Goal: Task Accomplishment & Management: Complete application form

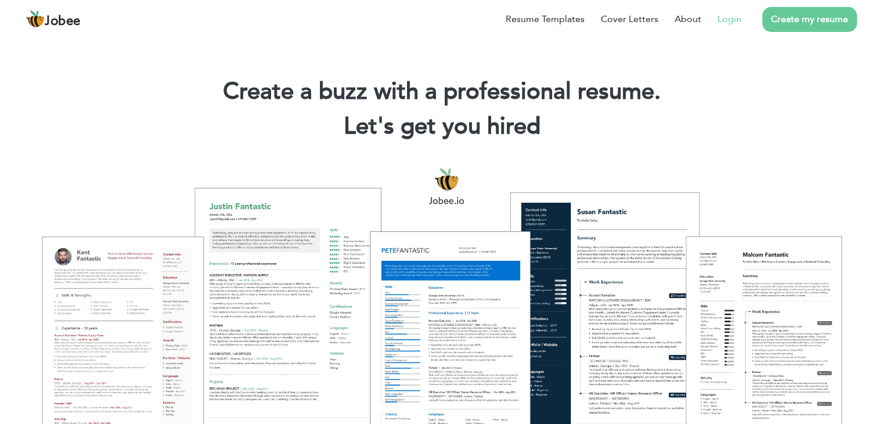
click at [725, 23] on link "Login" at bounding box center [730, 19] width 24 height 14
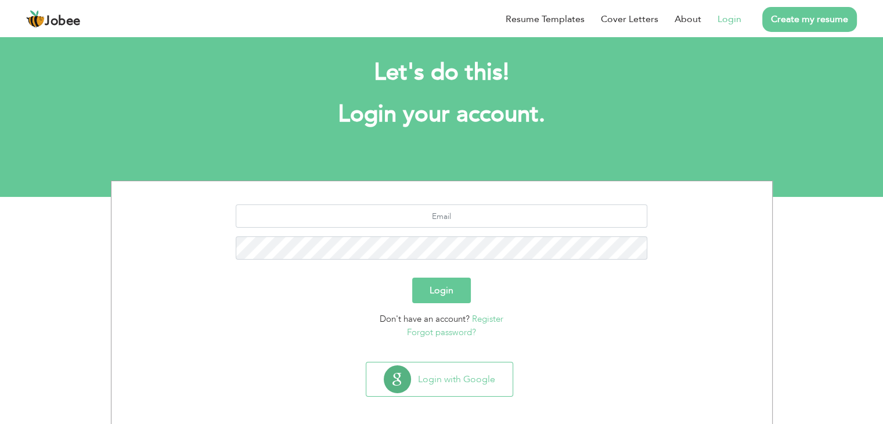
scroll to position [16, 0]
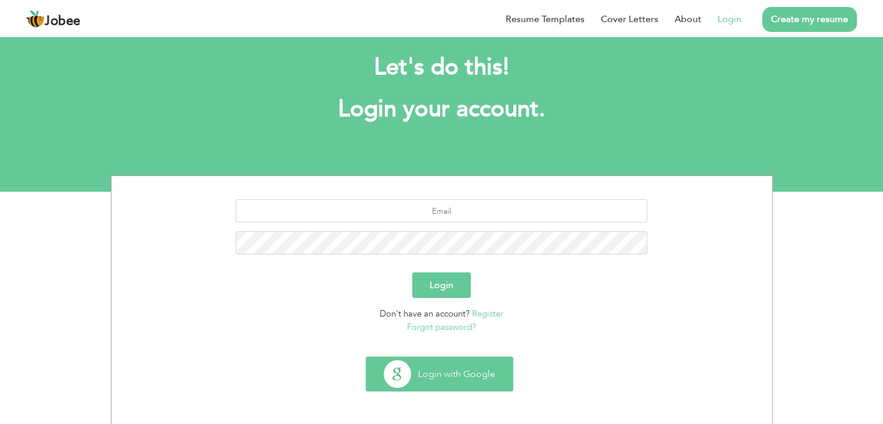
click at [441, 365] on button "Login with Google" at bounding box center [439, 374] width 146 height 34
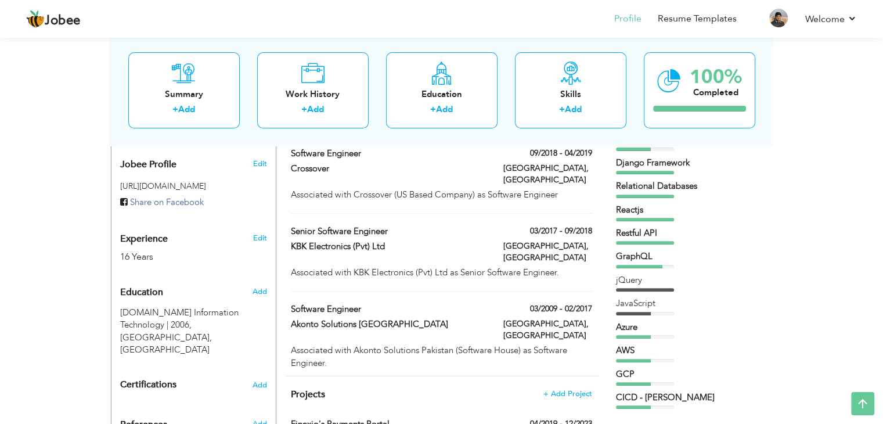
scroll to position [406, 0]
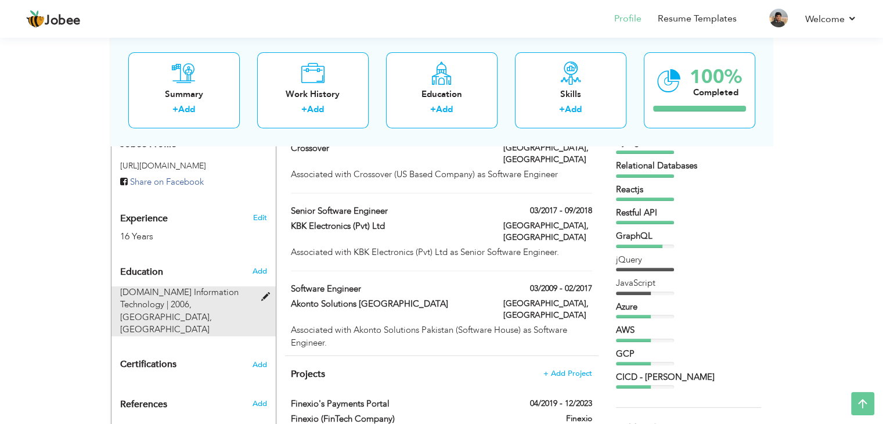
click at [265, 293] on span at bounding box center [268, 297] width 15 height 9
type input "[DOMAIN_NAME] Information Technology"
type input "2006"
type input "[GEOGRAPHIC_DATA]"
type input "62"
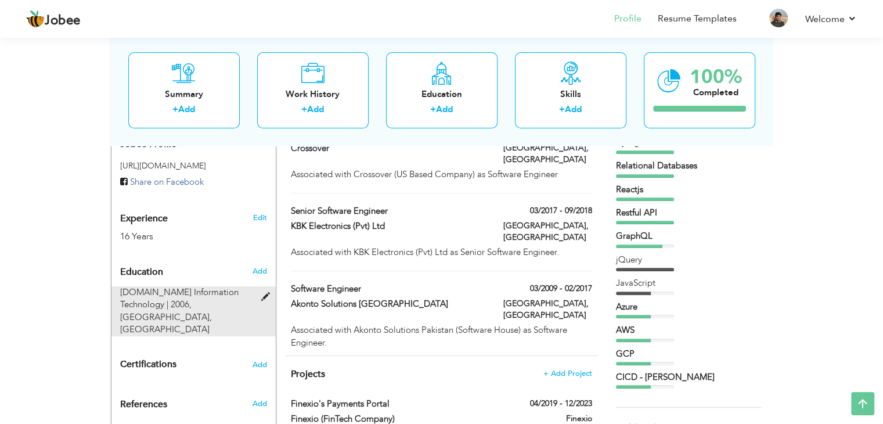
radio input "true"
type input "[GEOGRAPHIC_DATA]"
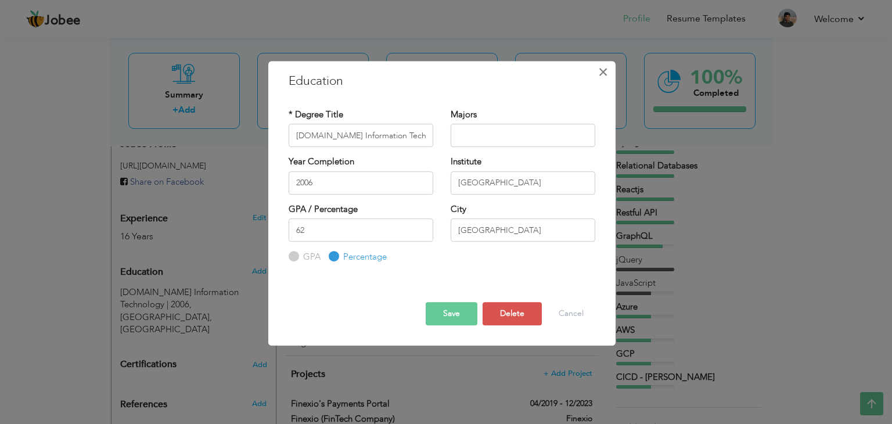
click at [600, 76] on span "×" at bounding box center [603, 72] width 10 height 21
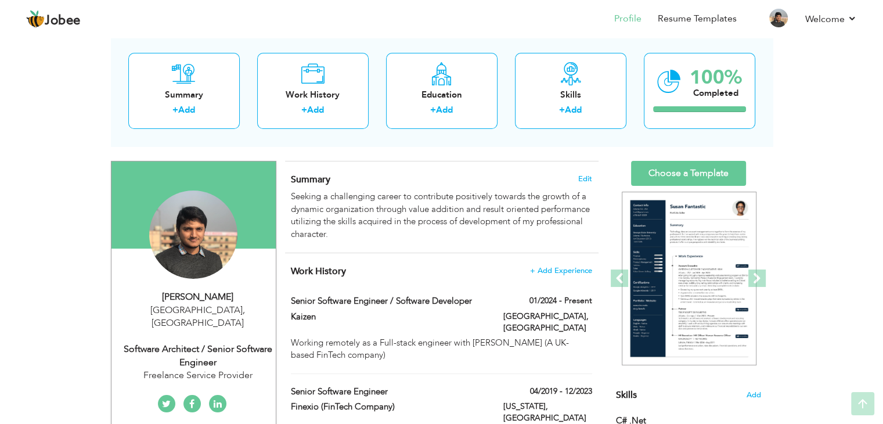
scroll to position [0, 0]
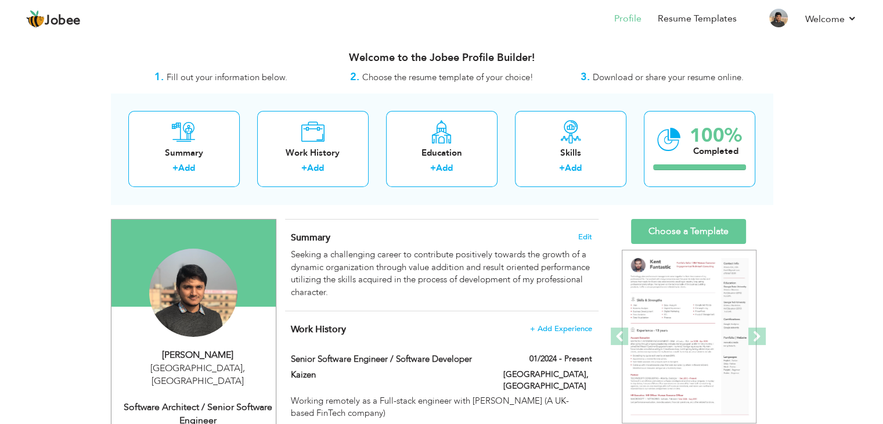
click at [611, 76] on span "Download or share your resume online." at bounding box center [668, 77] width 151 height 12
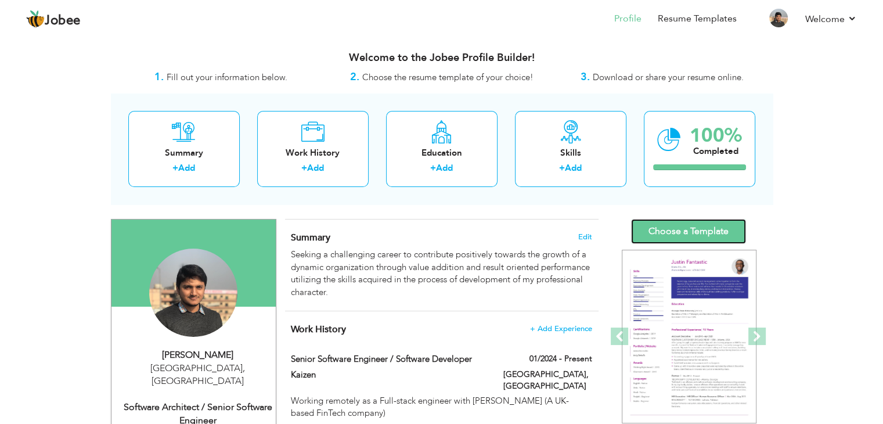
click at [706, 233] on link "Choose a Template" at bounding box center [688, 231] width 115 height 25
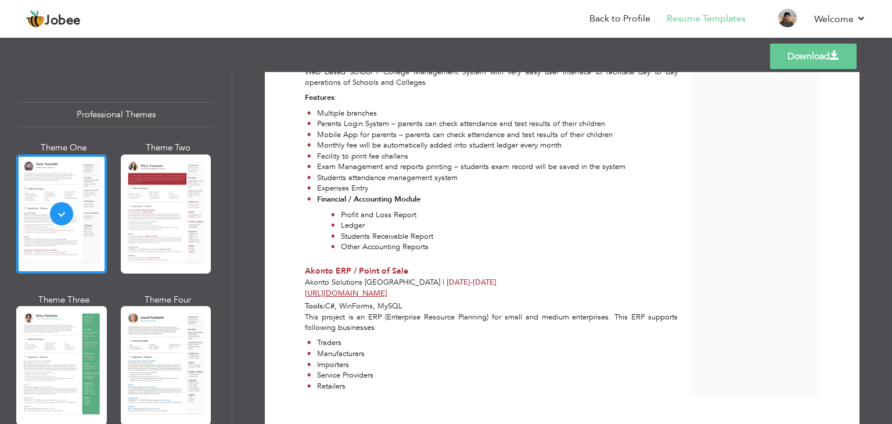
scroll to position [523, 0]
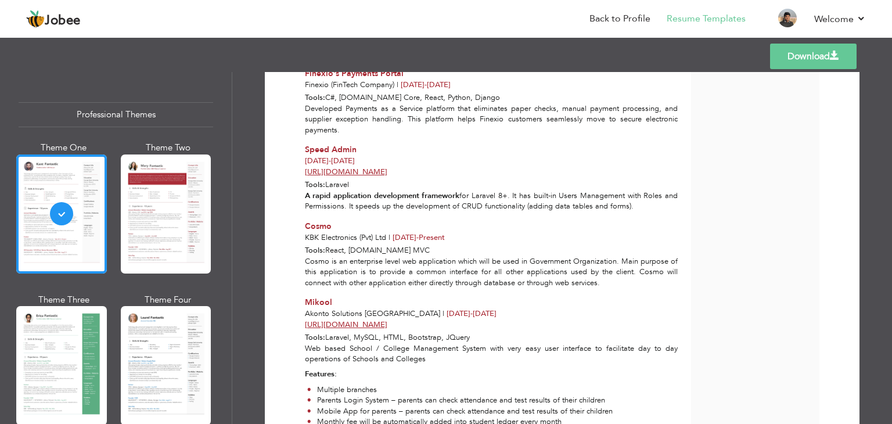
click at [38, 236] on div at bounding box center [61, 213] width 91 height 119
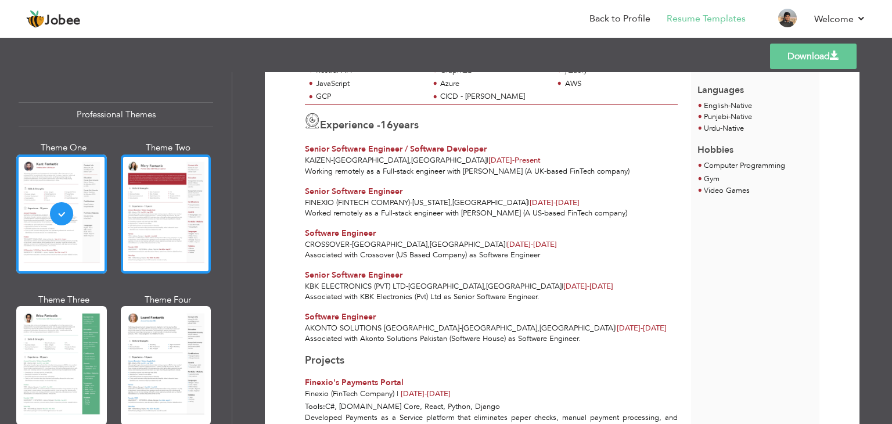
scroll to position [116, 0]
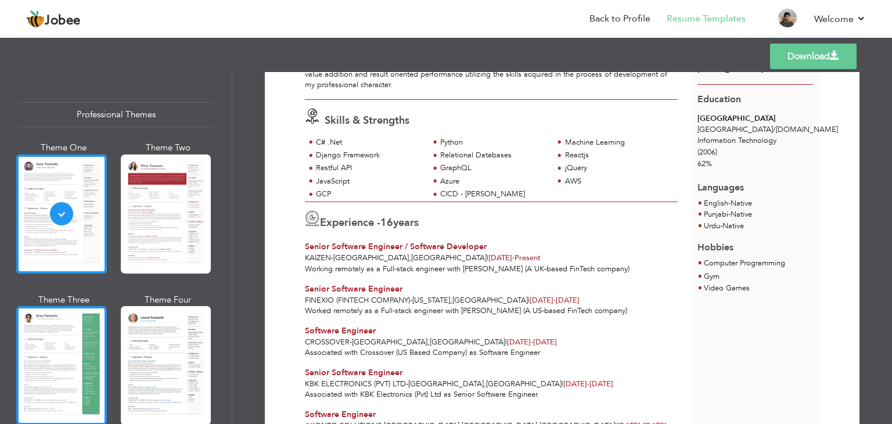
click at [72, 344] on div at bounding box center [61, 365] width 91 height 119
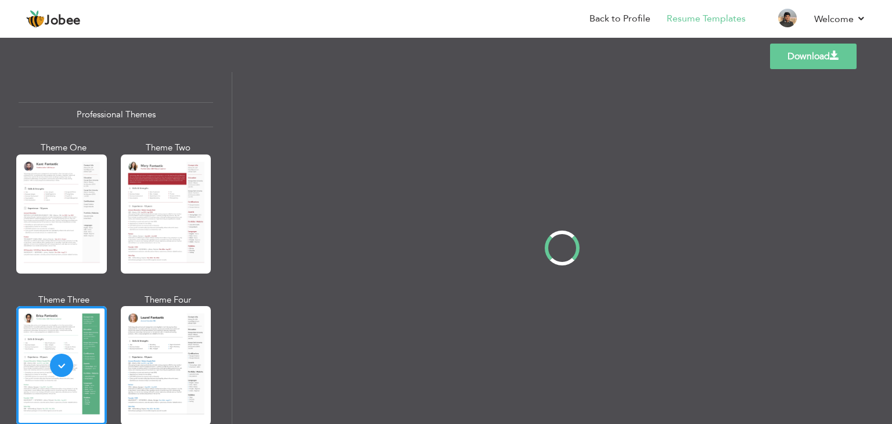
scroll to position [0, 0]
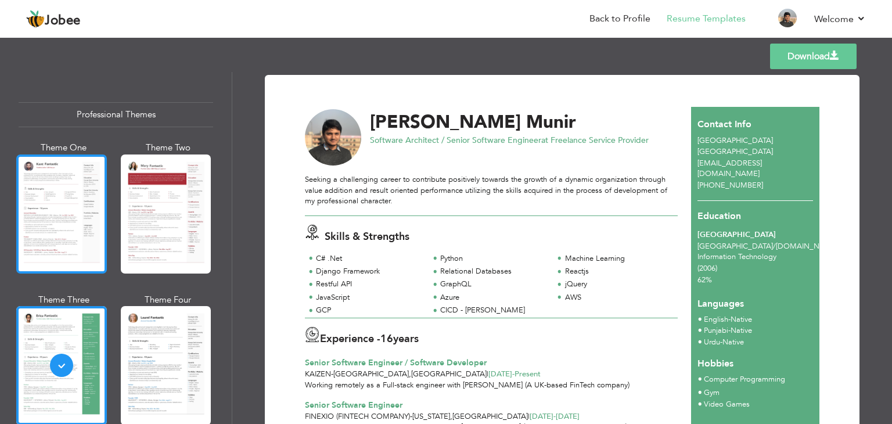
click at [34, 231] on div at bounding box center [61, 213] width 91 height 119
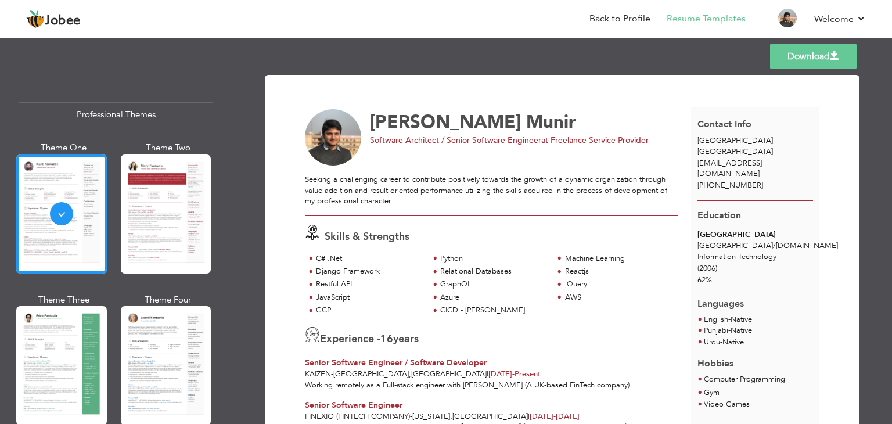
click at [147, 369] on div at bounding box center [166, 365] width 91 height 119
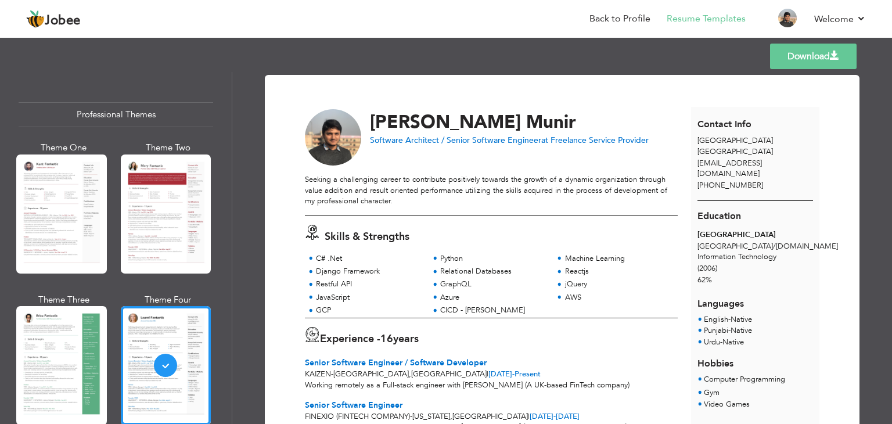
scroll to position [116, 0]
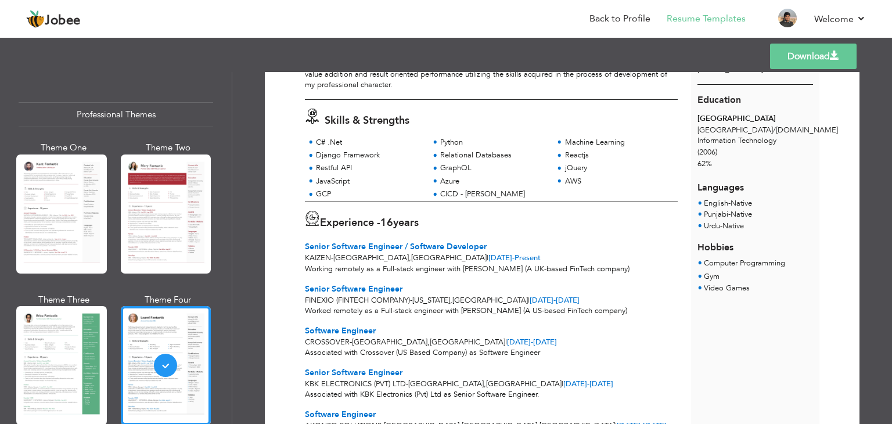
click at [801, 52] on link "Download" at bounding box center [813, 57] width 87 height 26
